Goal: Information Seeking & Learning: Learn about a topic

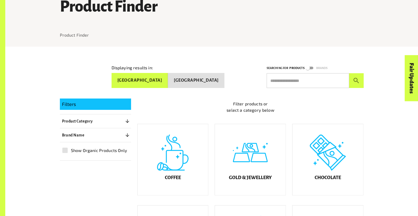
scroll to position [58, 0]
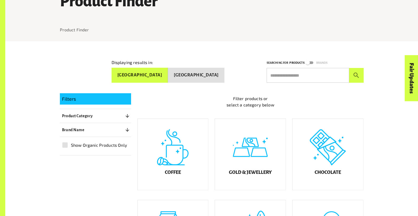
click at [84, 113] on p "Product Category" at bounding box center [77, 116] width 31 height 6
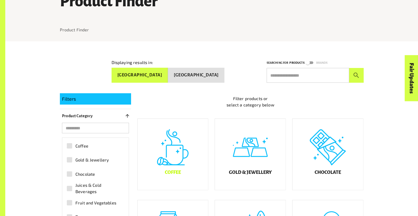
click at [172, 175] on h5 "Coffee" at bounding box center [173, 172] width 16 height 5
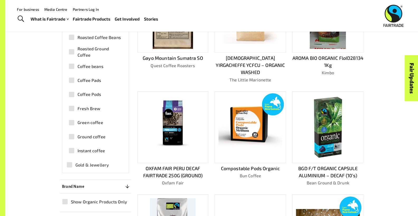
scroll to position [119, 0]
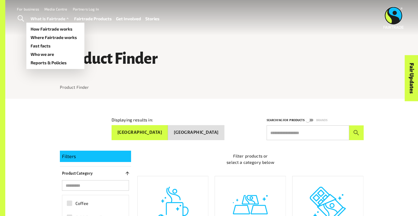
click at [47, 20] on link "What is Fairtrade" at bounding box center [50, 19] width 39 height 8
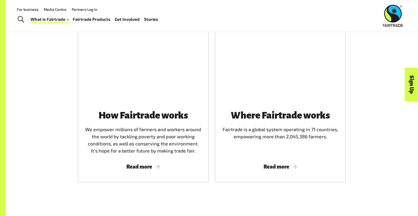
scroll to position [39, 0]
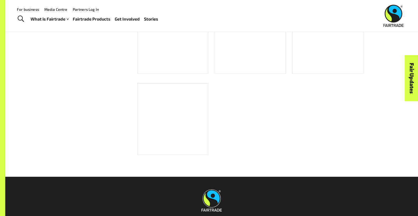
scroll to position [74, 0]
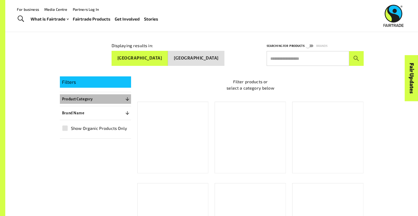
click at [82, 98] on p "Product Category" at bounding box center [77, 99] width 31 height 6
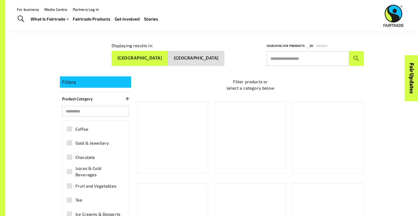
click at [78, 126] on span "Coffee" at bounding box center [81, 129] width 13 height 6
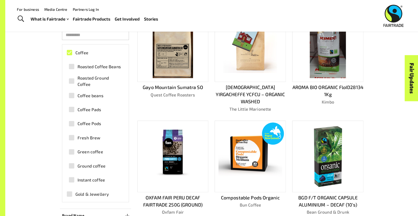
scroll to position [142, 0]
